Goal: Task Accomplishment & Management: Complete application form

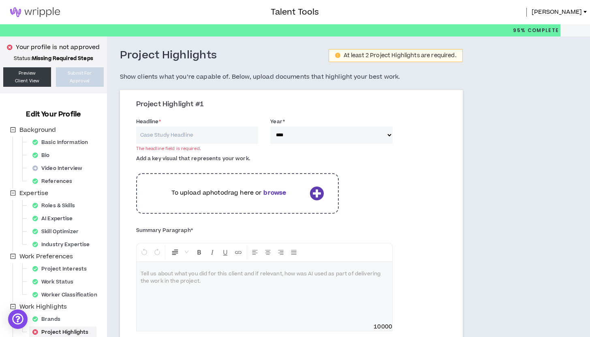
select select "****"
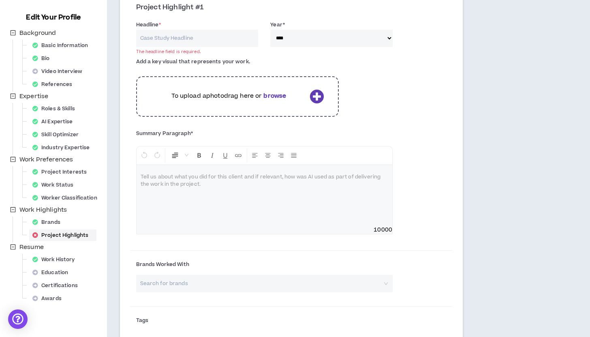
scroll to position [98, 0]
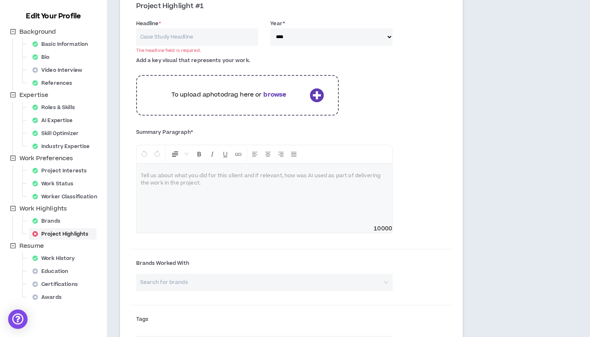
click at [154, 174] on p at bounding box center [265, 176] width 248 height 8
click at [139, 174] on div "******" at bounding box center [265, 194] width 256 height 61
drag, startPoint x: 194, startPoint y: 177, endPoint x: 137, endPoint y: 176, distance: 57.1
click at [137, 176] on div "**********" at bounding box center [265, 194] width 256 height 61
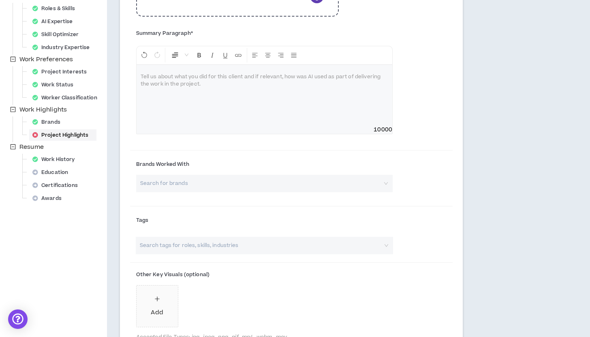
scroll to position [199, 0]
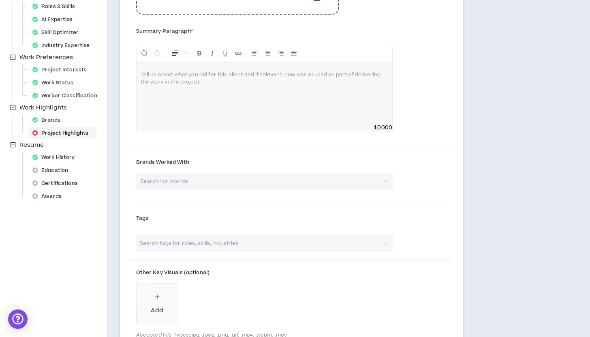
click at [211, 240] on input "search" at bounding box center [260, 243] width 243 height 17
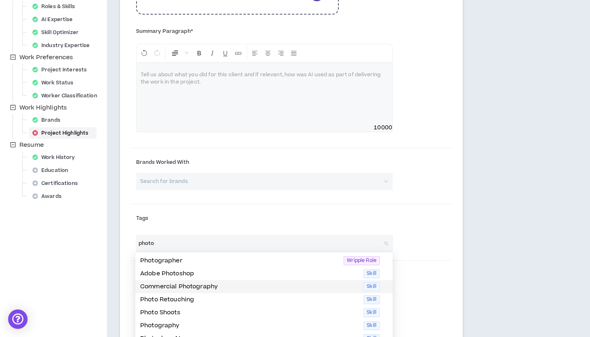
click at [195, 284] on p "Commercial Photography" at bounding box center [249, 286] width 218 height 9
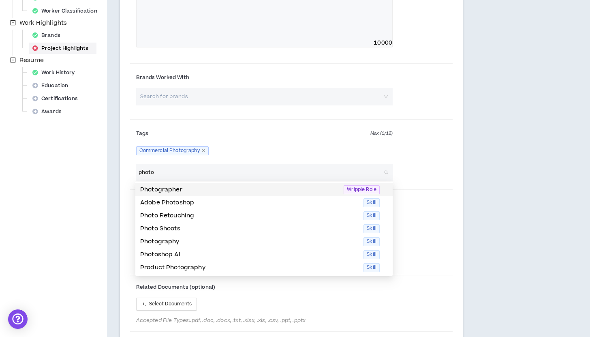
scroll to position [291, 0]
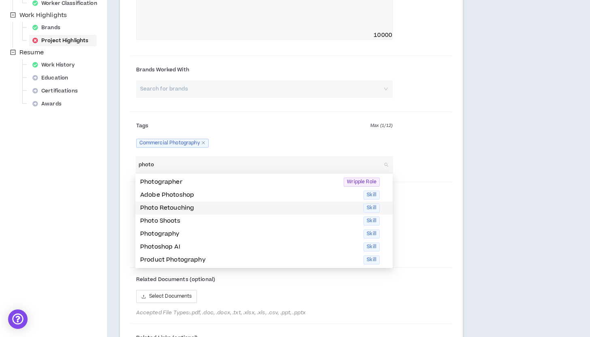
click at [192, 208] on p "Photo Retouching" at bounding box center [249, 207] width 218 height 9
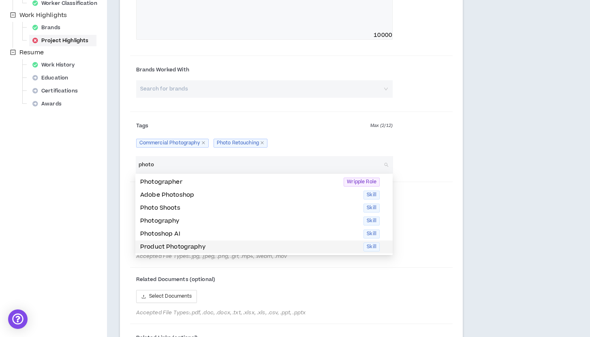
click at [185, 244] on p "Product Photography" at bounding box center [249, 246] width 218 height 9
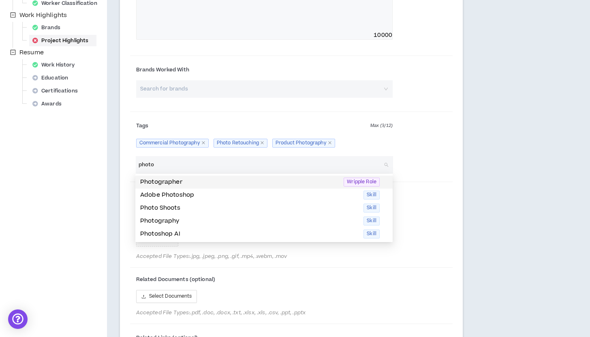
click at [178, 183] on p "Photographer" at bounding box center [239, 181] width 199 height 9
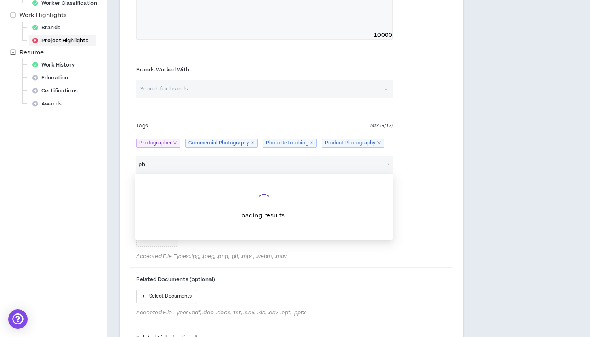
type input "p"
type input "a"
type input "p"
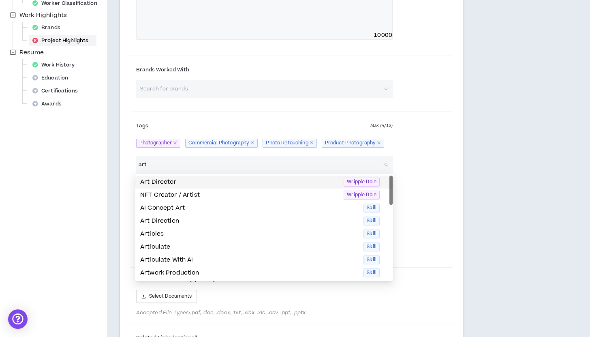
click at [173, 184] on p "Art Director" at bounding box center [239, 181] width 199 height 9
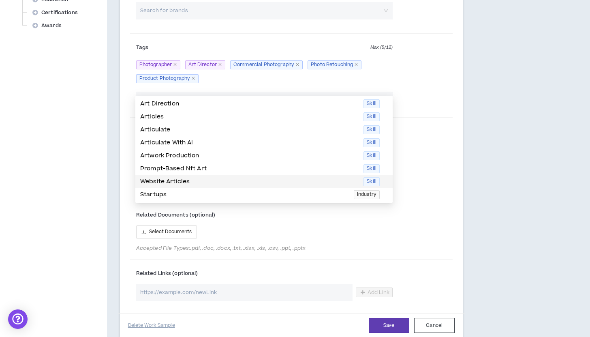
scroll to position [0, 0]
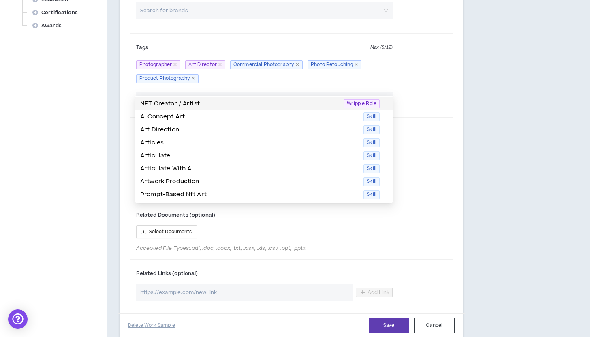
click at [232, 94] on input "art" at bounding box center [260, 100] width 243 height 17
type input "art"
click at [232, 80] on div "Photographer Art Director Commercial Photography Photo Retouching Product Photo…" at bounding box center [264, 72] width 256 height 28
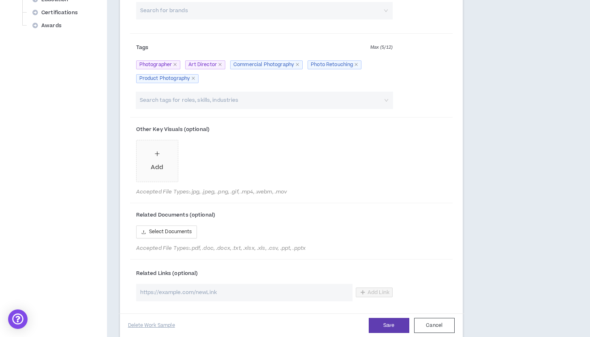
click at [226, 92] on input "search" at bounding box center [260, 100] width 243 height 17
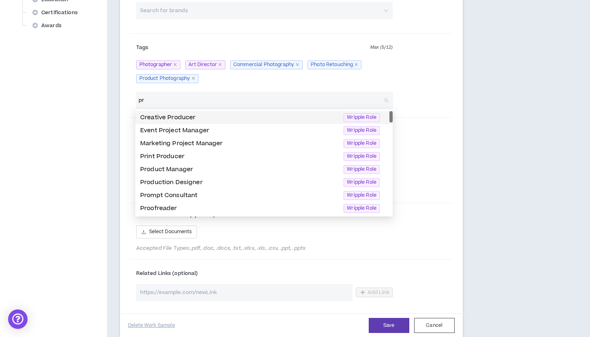
type input "p"
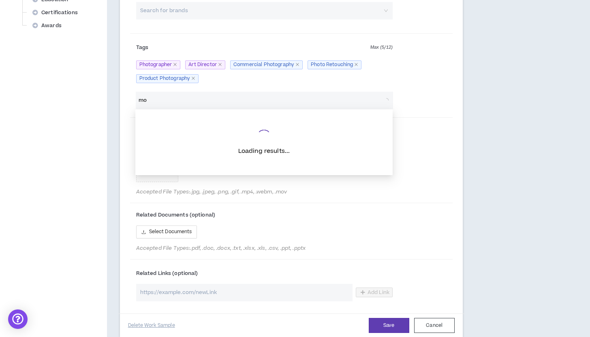
type input "m"
type input "o"
type input "f"
click at [147, 99] on input "Fasion photographer" at bounding box center [260, 100] width 243 height 17
type input "Fashion photographer"
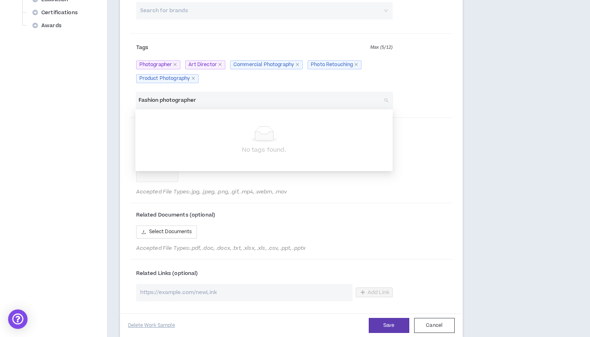
drag, startPoint x: 200, startPoint y: 99, endPoint x: 132, endPoint y: 102, distance: 67.7
click at [132, 102] on div "Fashion photographer Search tags for roles, skills, industries" at bounding box center [264, 100] width 269 height 17
type input "a"
type input "videographer"
drag, startPoint x: 177, startPoint y: 105, endPoint x: 131, endPoint y: 102, distance: 45.8
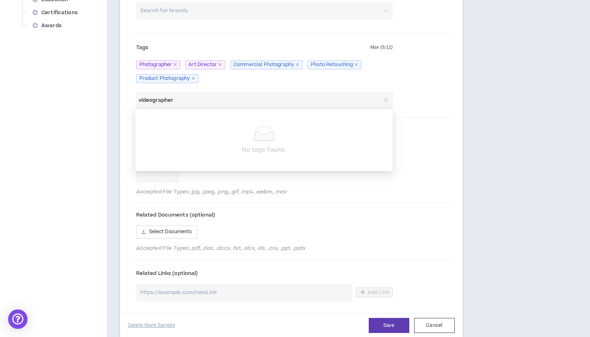
click at [131, 102] on div "videographer Search tags for roles, skills, industries" at bounding box center [264, 100] width 269 height 17
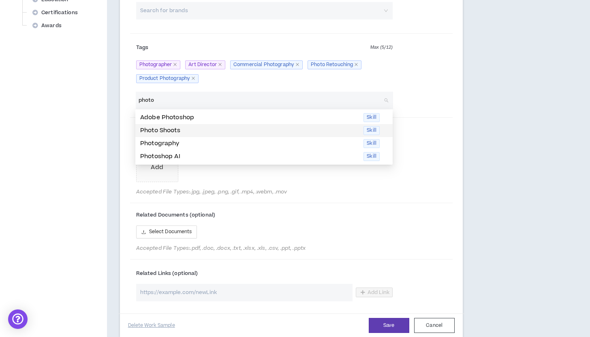
click at [146, 130] on p "Photo Shoots" at bounding box center [249, 130] width 218 height 9
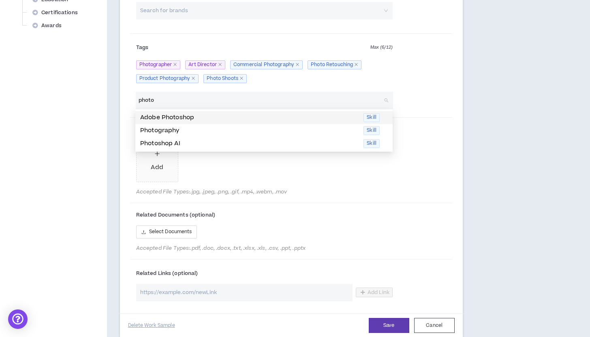
click at [156, 116] on p "Adobe Photoshop" at bounding box center [249, 117] width 218 height 9
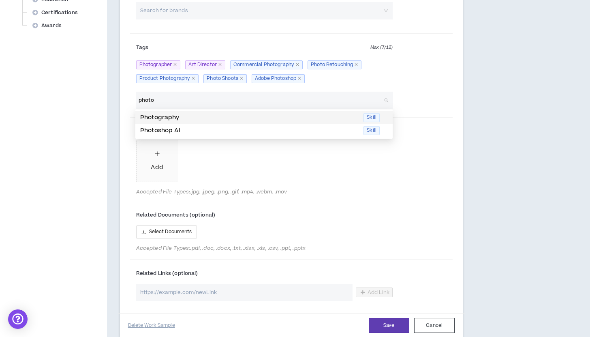
click at [156, 120] on p "Photography" at bounding box center [249, 117] width 218 height 9
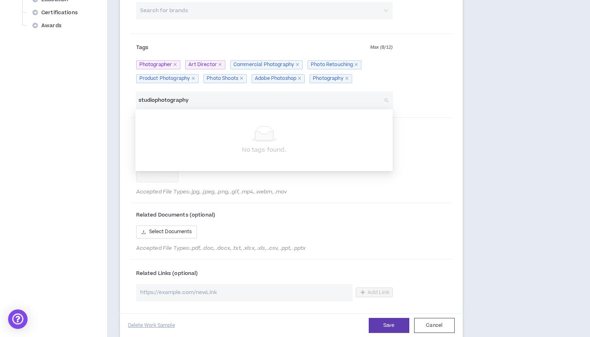
type input "studio photography"
click at [209, 102] on input "studio photography" at bounding box center [260, 100] width 243 height 17
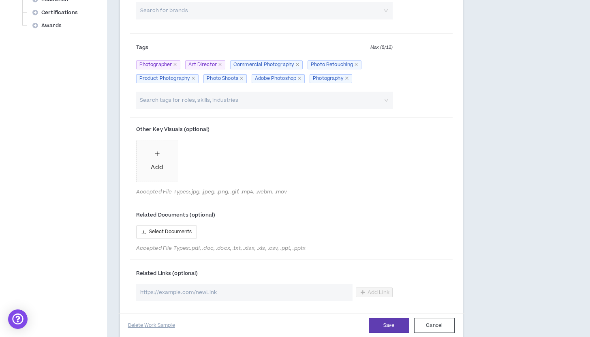
click at [129, 138] on div "Project Highlight #1 Headline * The headline field is required. Year * **** ***…" at bounding box center [291, 29] width 343 height 614
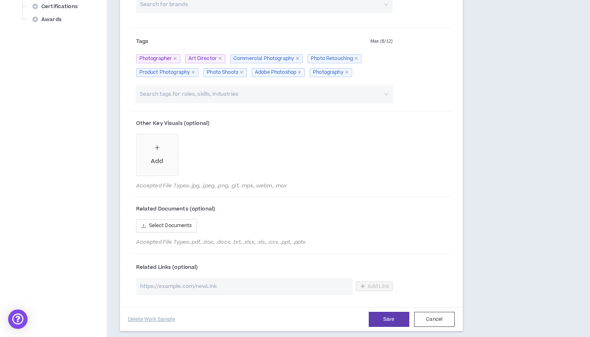
scroll to position [375, 0]
